Goal: Check status: Check status

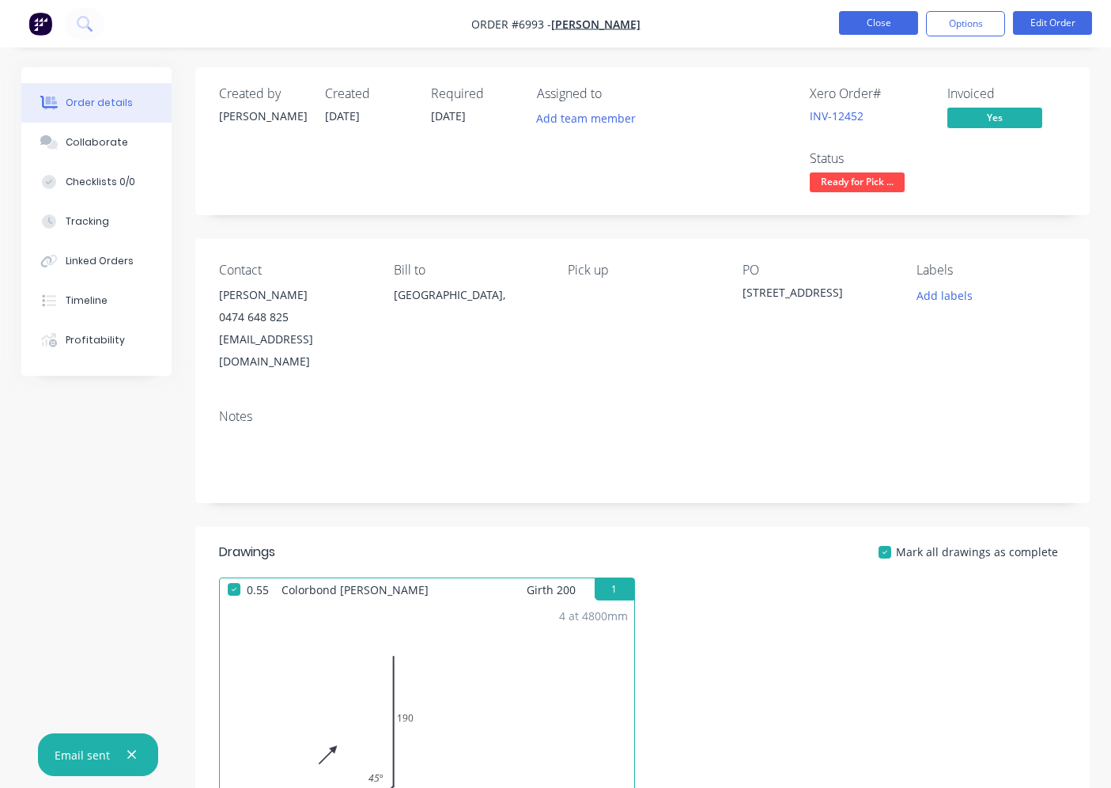
click at [880, 12] on button "Close" at bounding box center [878, 23] width 79 height 24
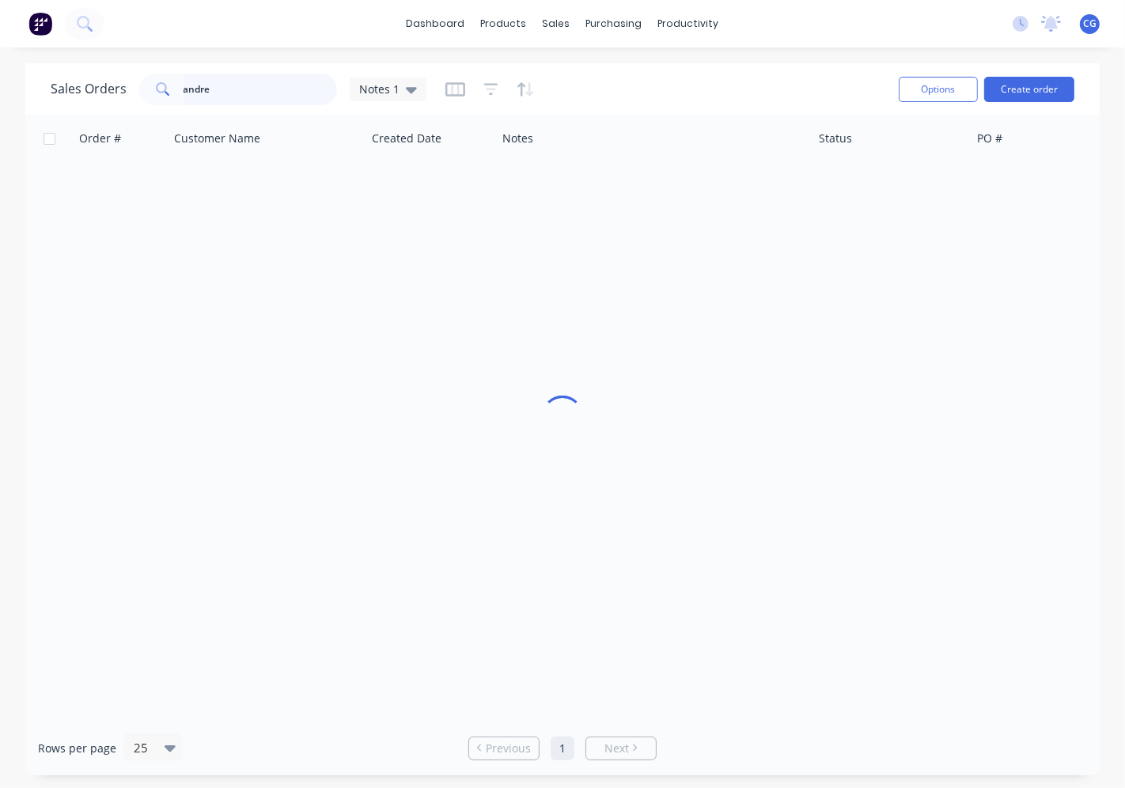
click at [304, 99] on input "andre" at bounding box center [260, 90] width 154 height 32
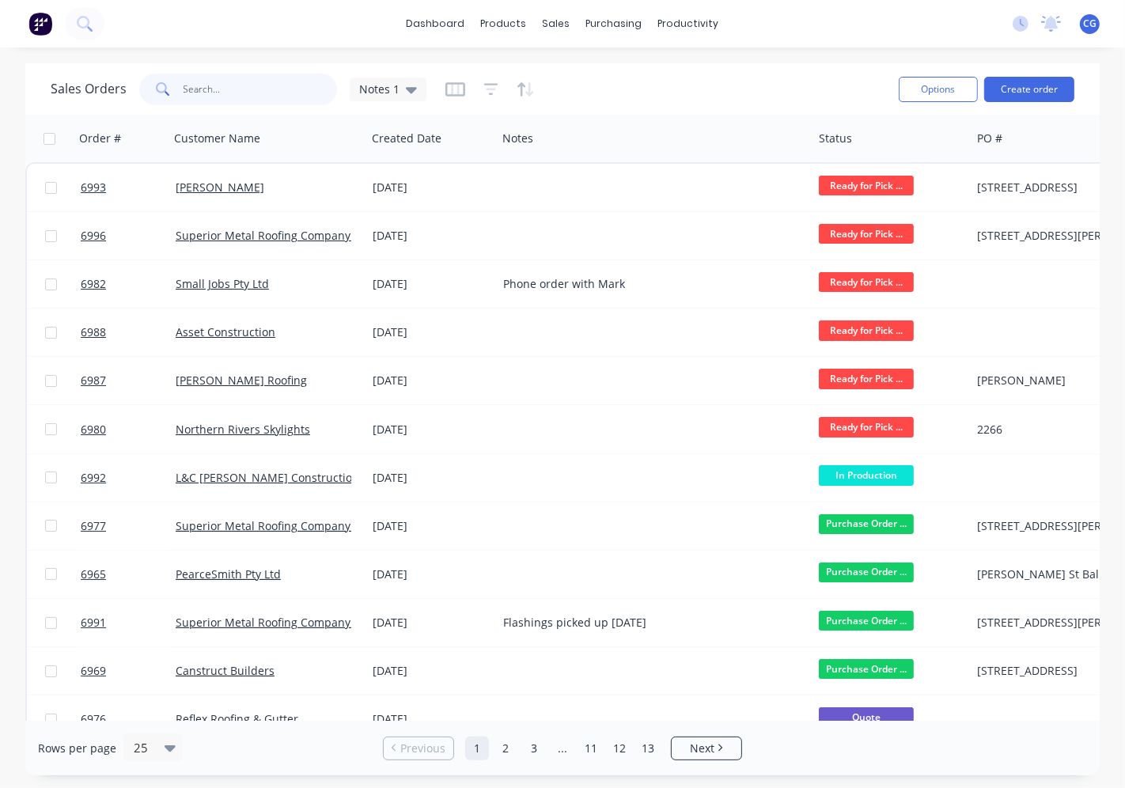
type input "l"
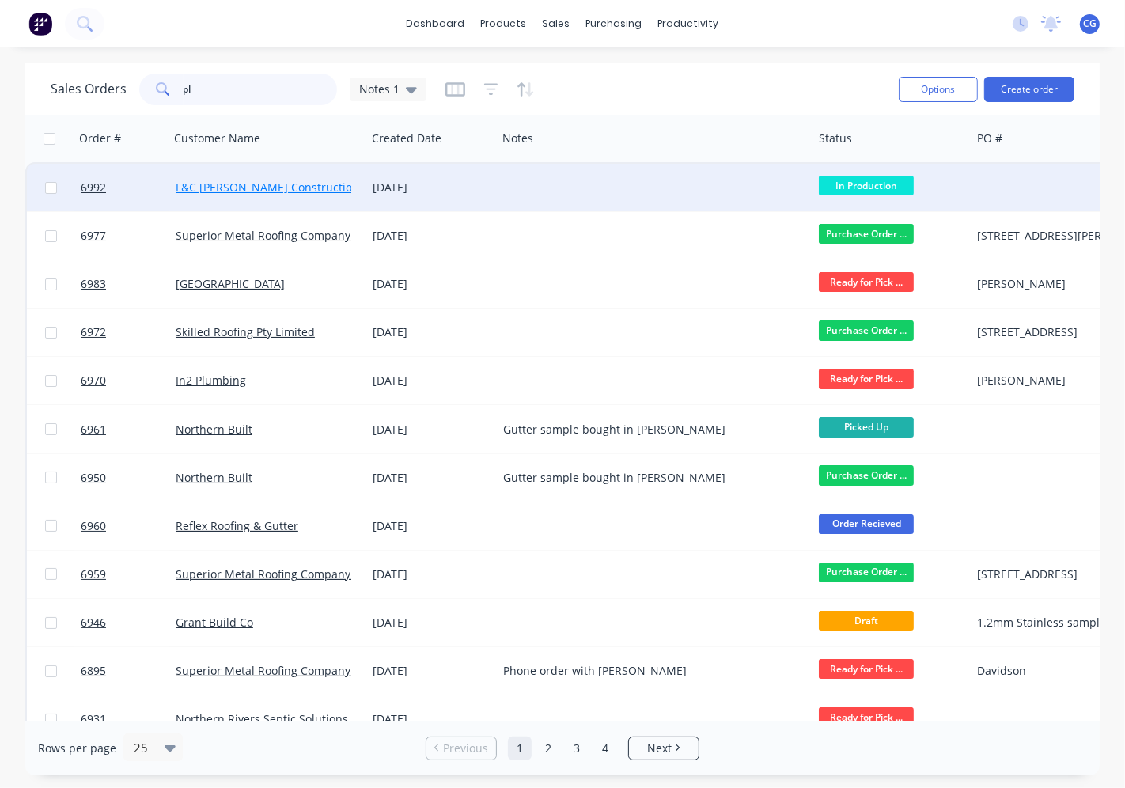
type input "pl"
click at [254, 180] on link "L&C [PERSON_NAME] Constructions" at bounding box center [270, 187] width 189 height 15
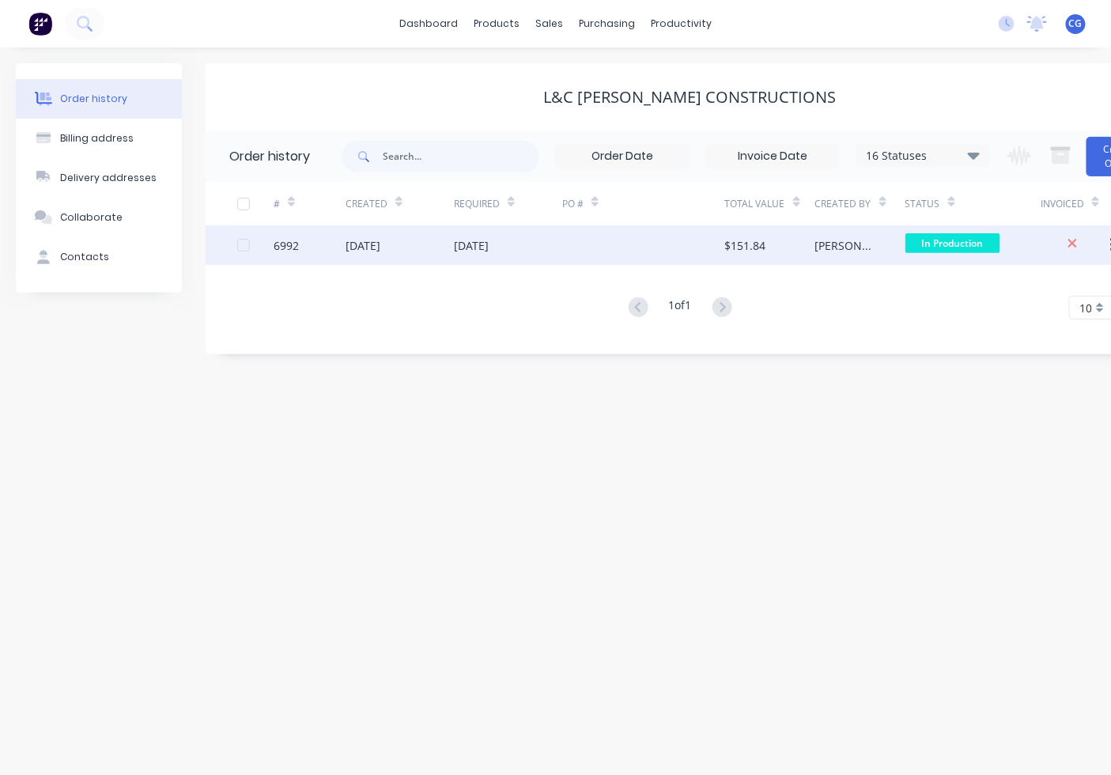
click at [928, 233] on span "In Production" at bounding box center [952, 243] width 95 height 20
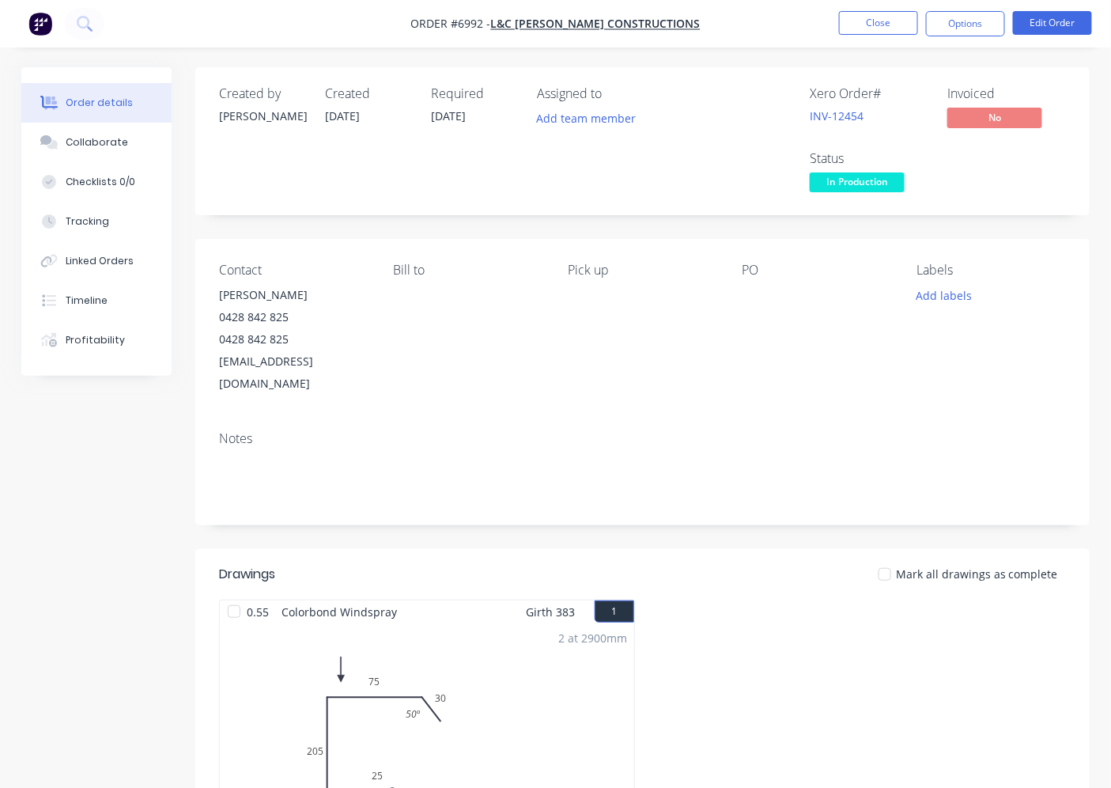
click at [840, 182] on span "In Production" at bounding box center [857, 182] width 95 height 20
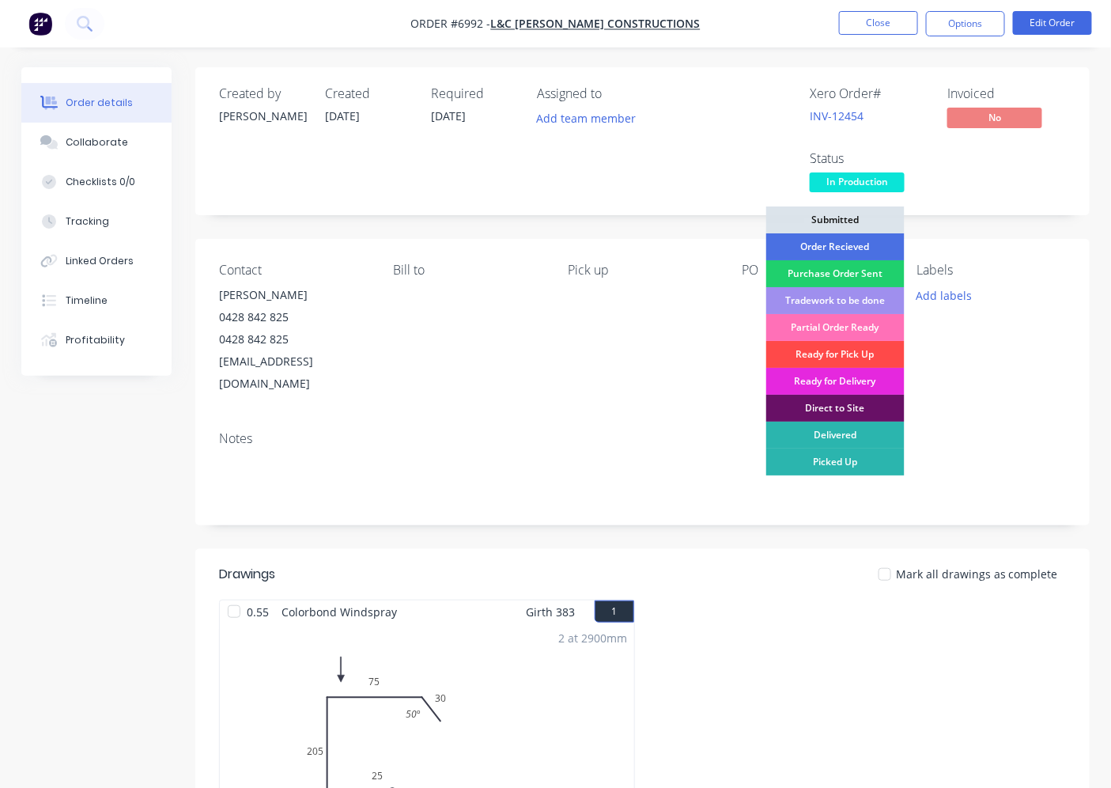
click at [883, 349] on div "Ready for Pick Up" at bounding box center [835, 354] width 138 height 27
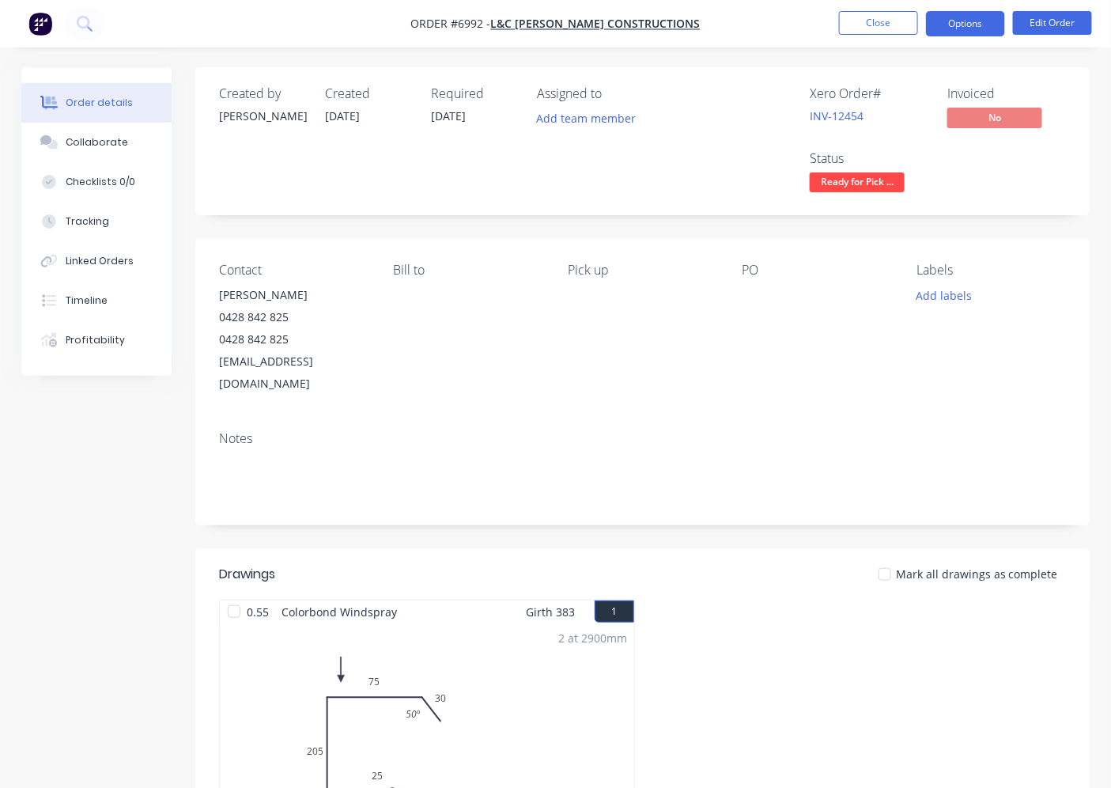
click at [977, 32] on button "Options" at bounding box center [965, 23] width 79 height 25
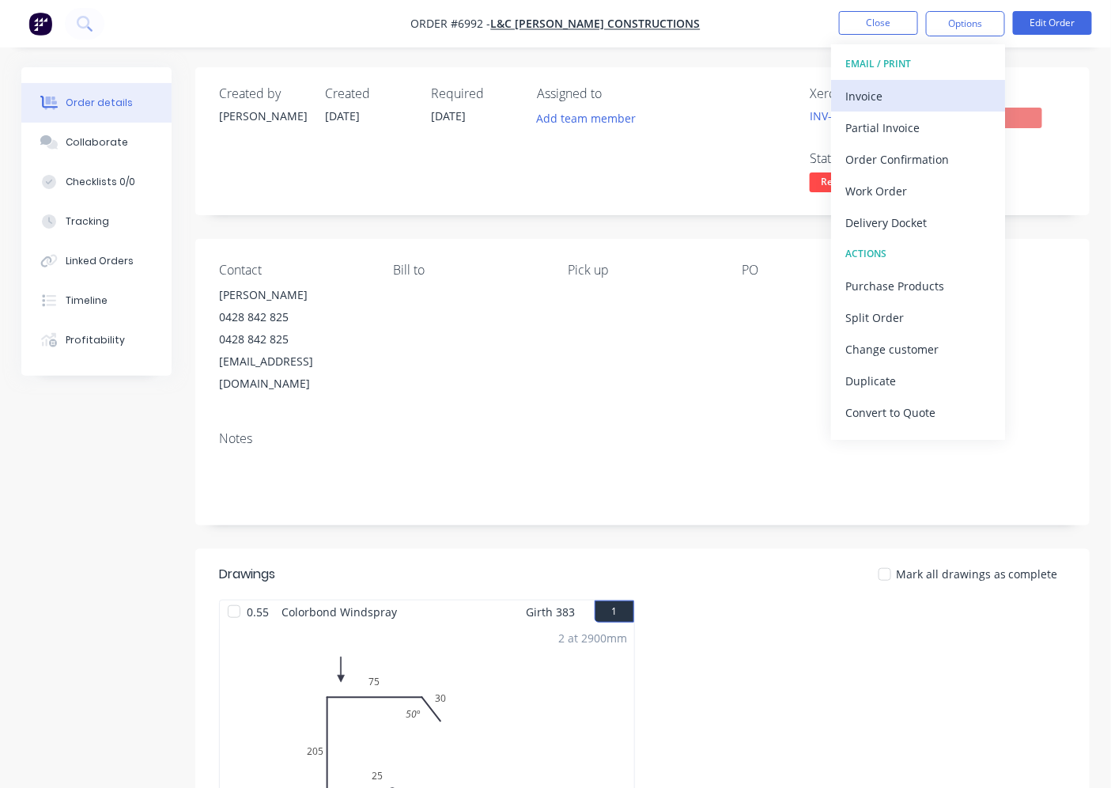
click at [929, 85] on div "Invoice" at bounding box center [918, 96] width 146 height 23
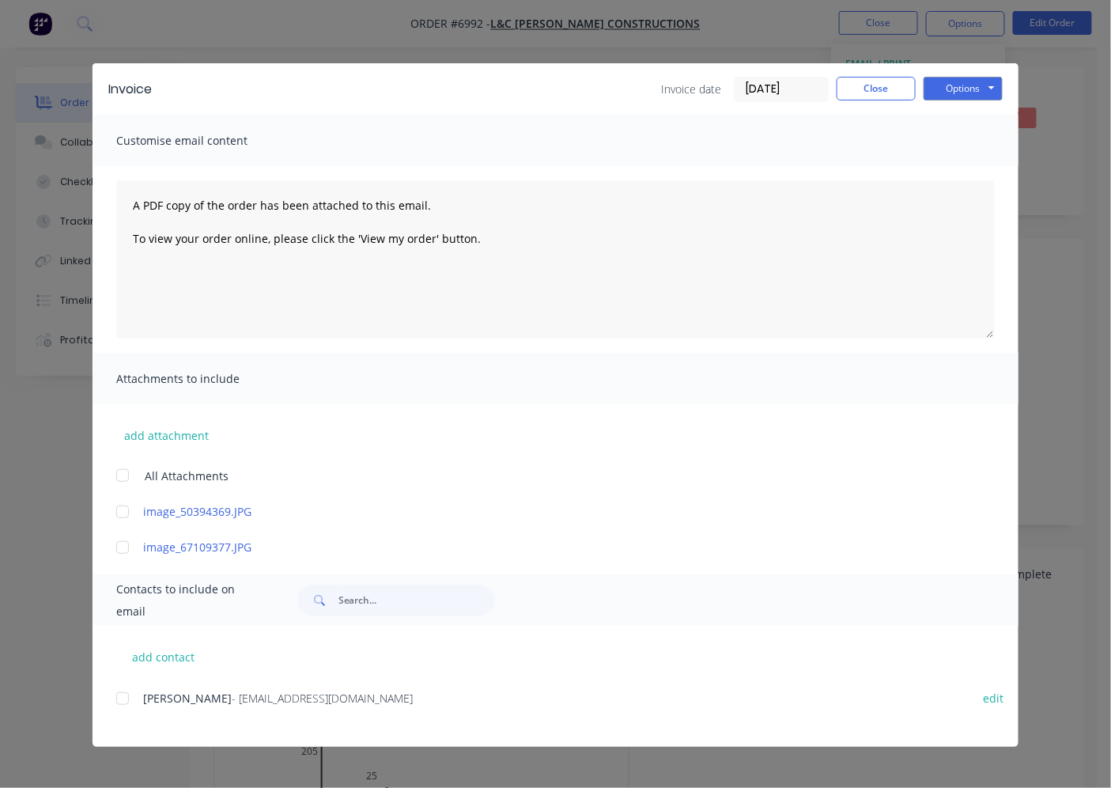
drag, startPoint x: 119, startPoint y: 693, endPoint x: 138, endPoint y: 699, distance: 20.8
click at [119, 696] on div at bounding box center [123, 698] width 32 height 32
drag, startPoint x: 962, startPoint y: 89, endPoint x: 962, endPoint y: 101, distance: 12.7
click at [962, 95] on button "Options" at bounding box center [963, 89] width 79 height 24
click at [960, 178] on button "Email" at bounding box center [974, 169] width 101 height 26
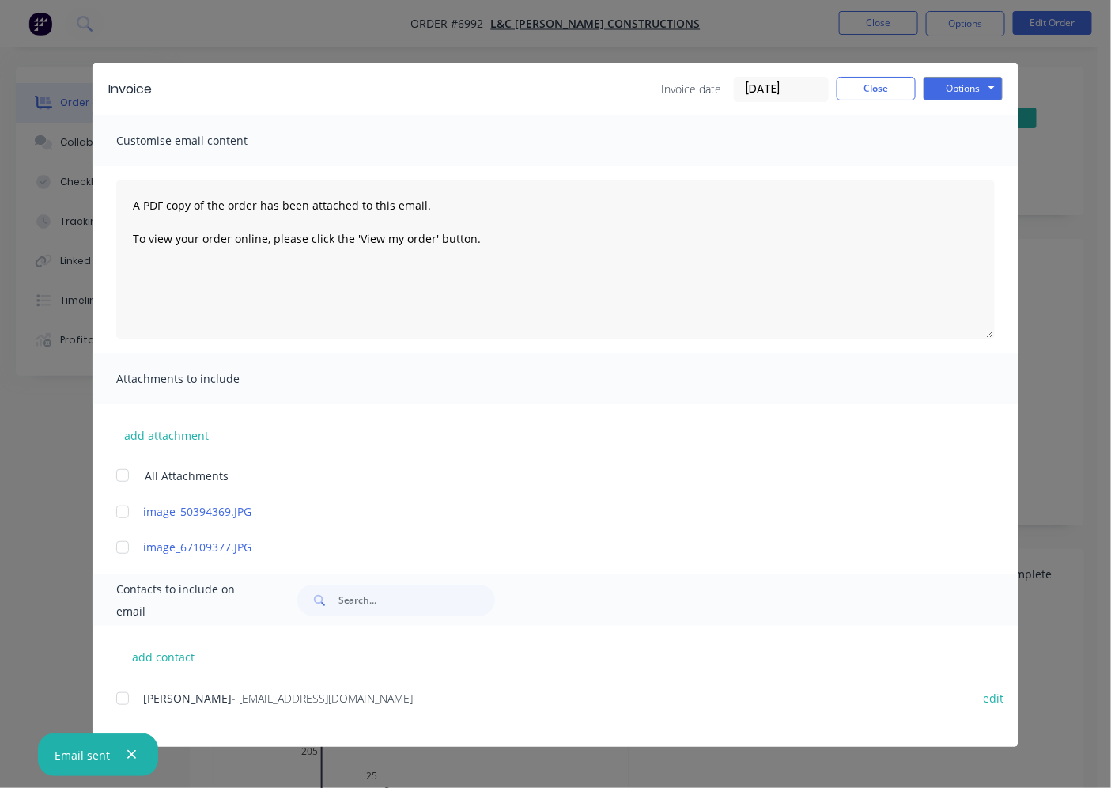
drag, startPoint x: 880, startPoint y: 104, endPoint x: 881, endPoint y: 115, distance: 11.1
click at [880, 108] on div "Invoice Invoice date [DATE] Close Options Preview Print Email" at bounding box center [556, 88] width 926 height 51
click at [879, 100] on div "Invoice date [DATE] Close Options Preview Print Email" at bounding box center [832, 89] width 342 height 25
drag, startPoint x: 871, startPoint y: 95, endPoint x: 511, endPoint y: 336, distance: 433.8
click at [868, 95] on button "Close" at bounding box center [876, 89] width 79 height 24
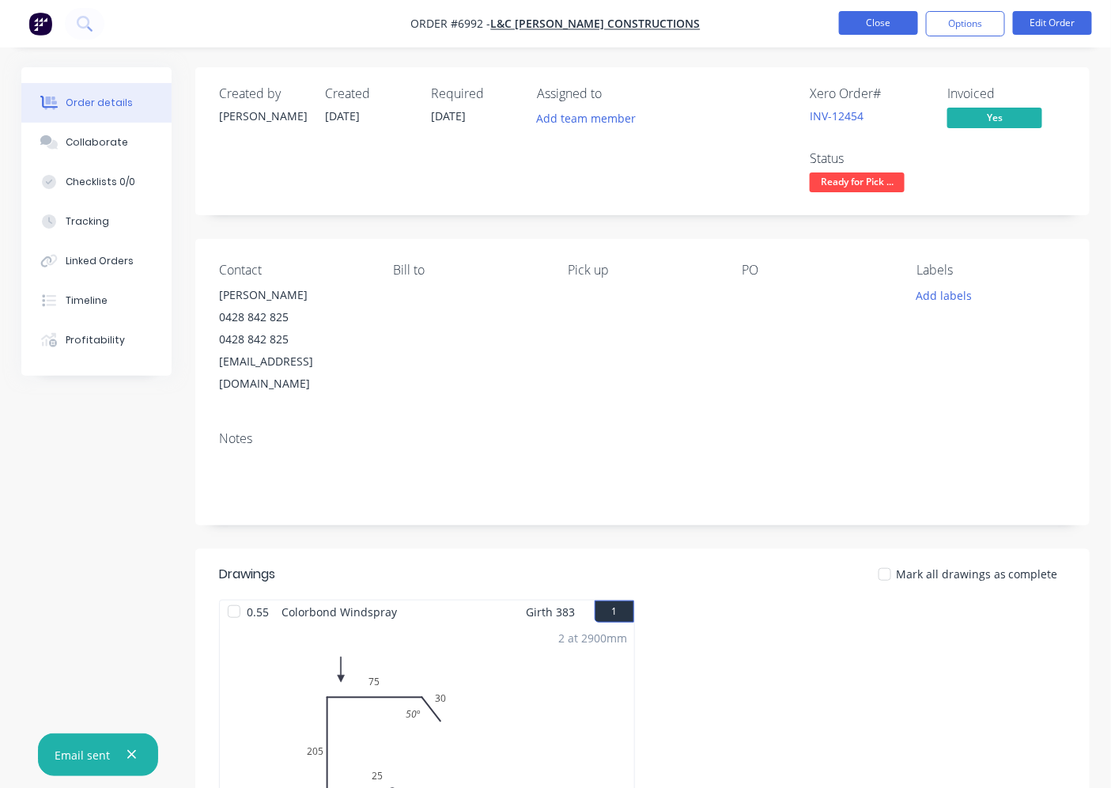
click at [880, 17] on button "Close" at bounding box center [878, 23] width 79 height 24
